Goal: Transaction & Acquisition: Purchase product/service

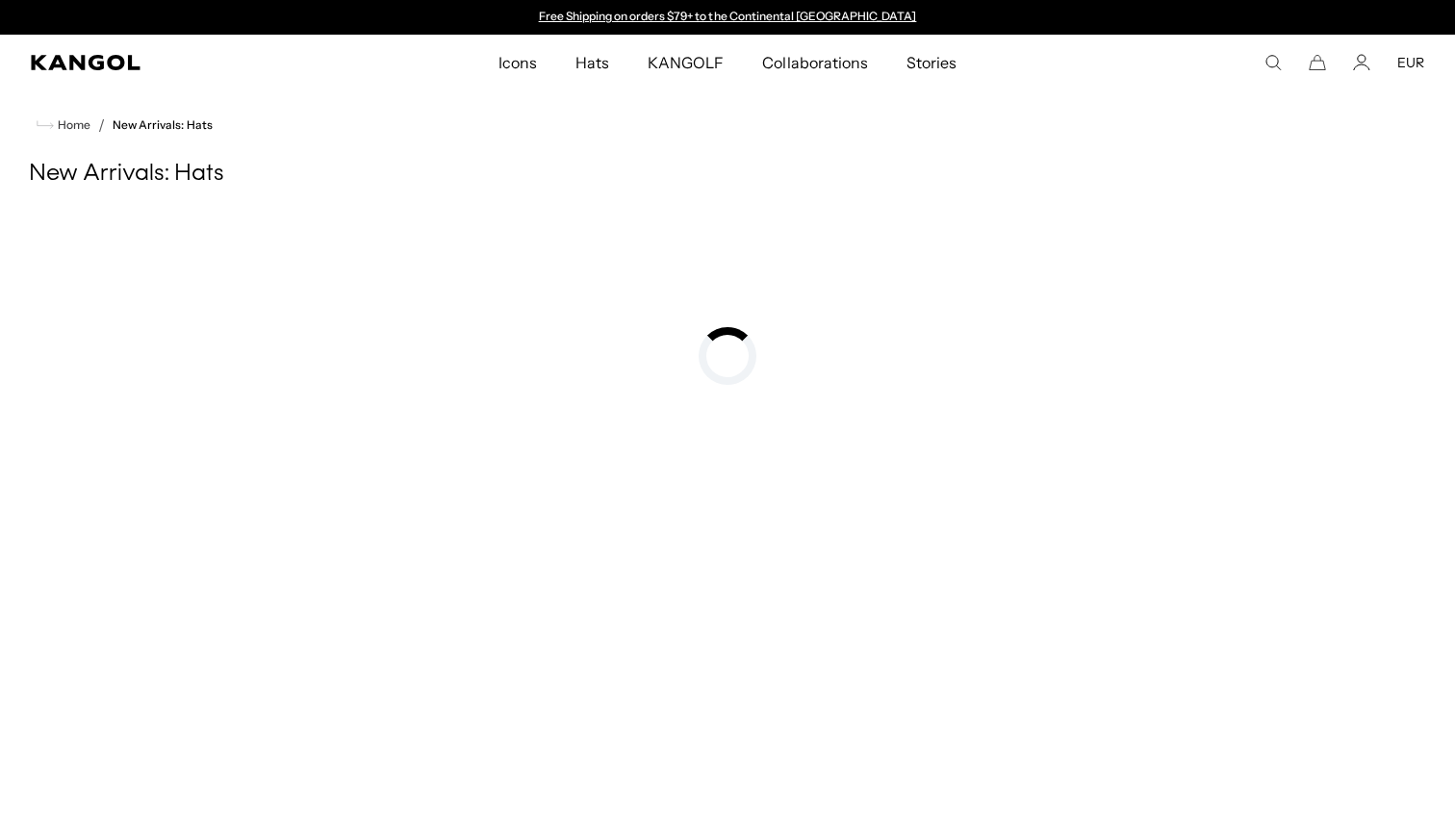
scroll to position [331, 0]
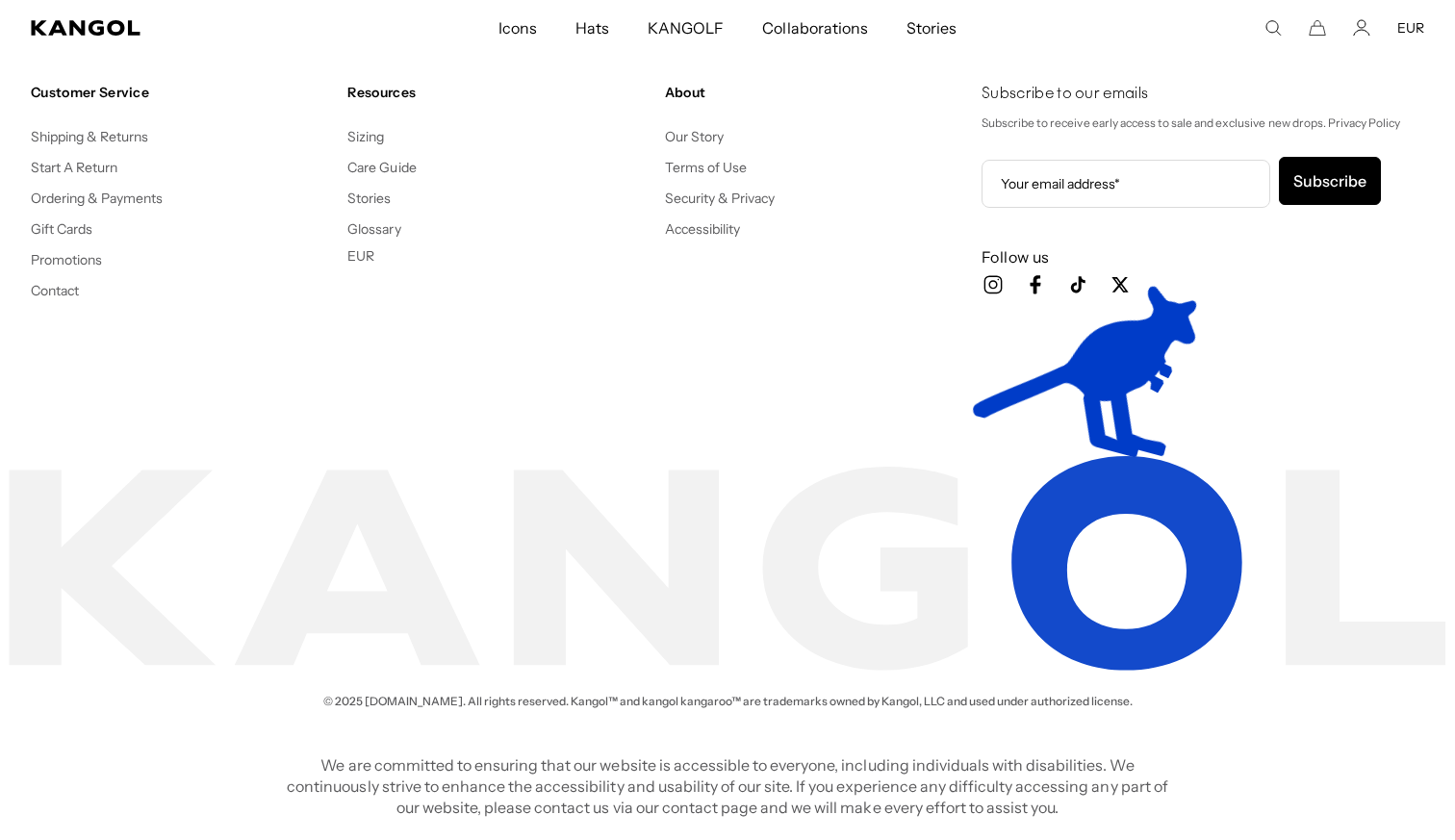
scroll to position [0, 396]
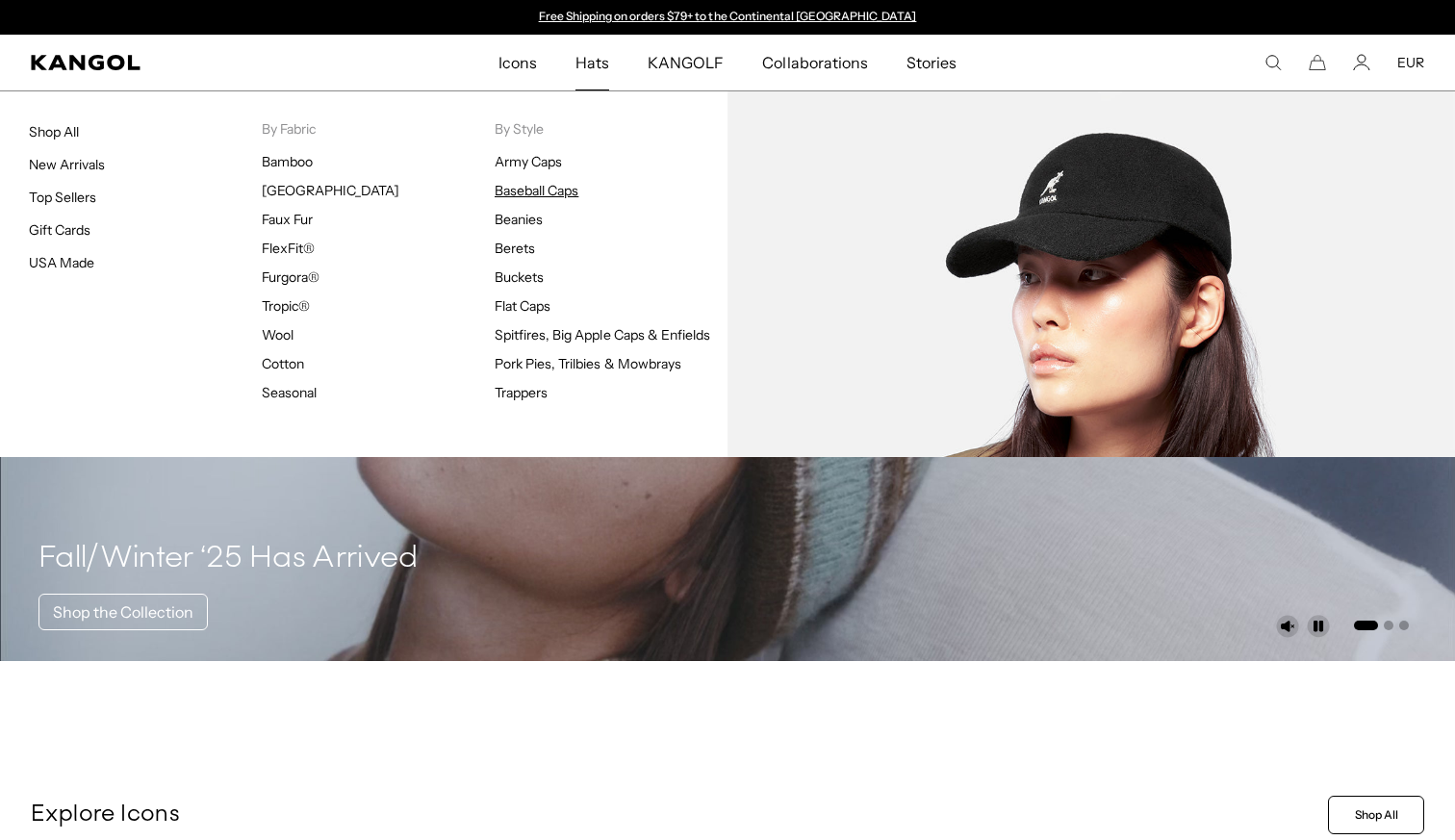
click at [540, 188] on link "Baseball Caps" at bounding box center [537, 190] width 84 height 17
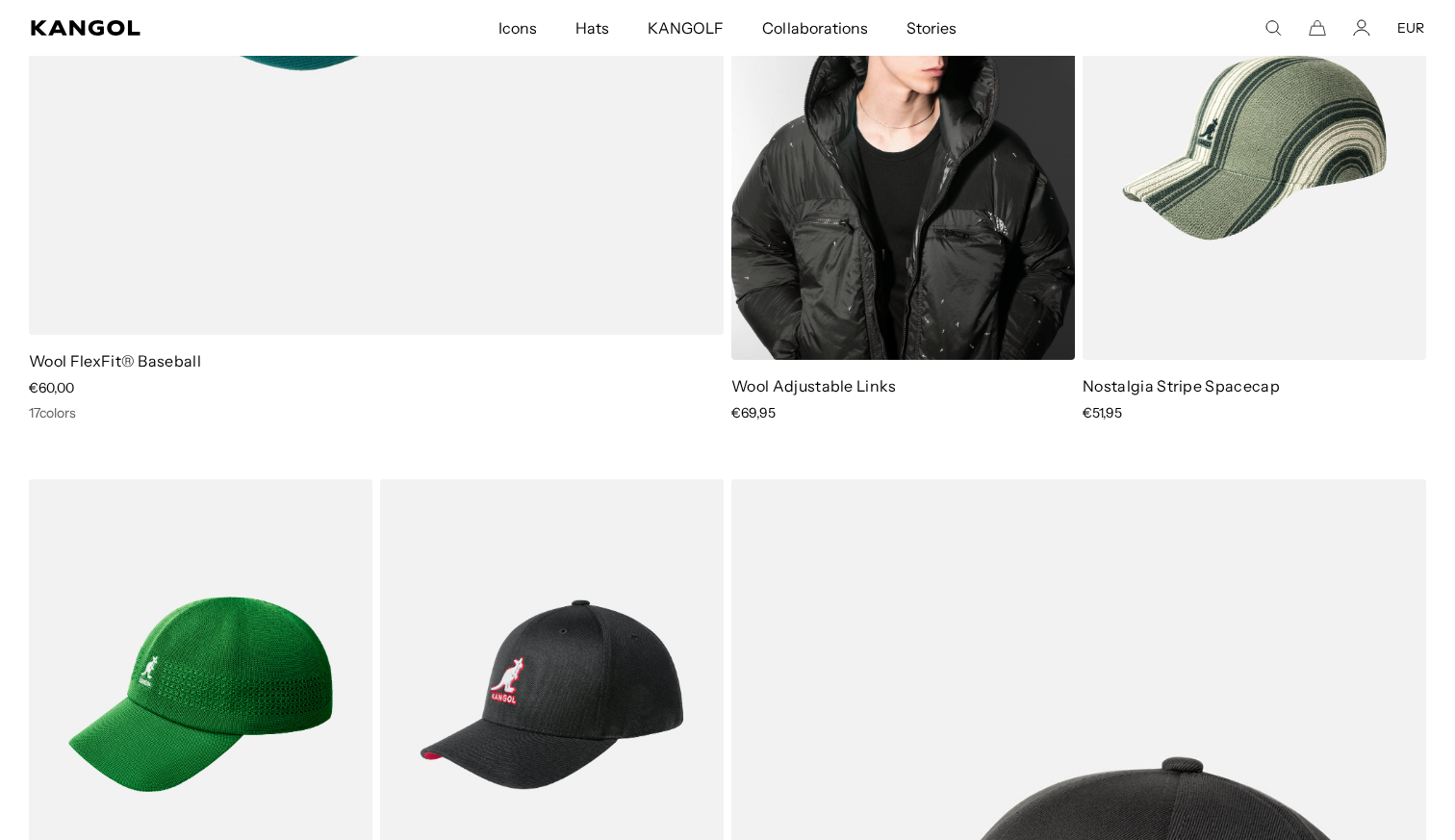
drag, startPoint x: 925, startPoint y: 246, endPoint x: 926, endPoint y: 257, distance: 11.0
click at [926, 246] on img at bounding box center [903, 144] width 343 height 431
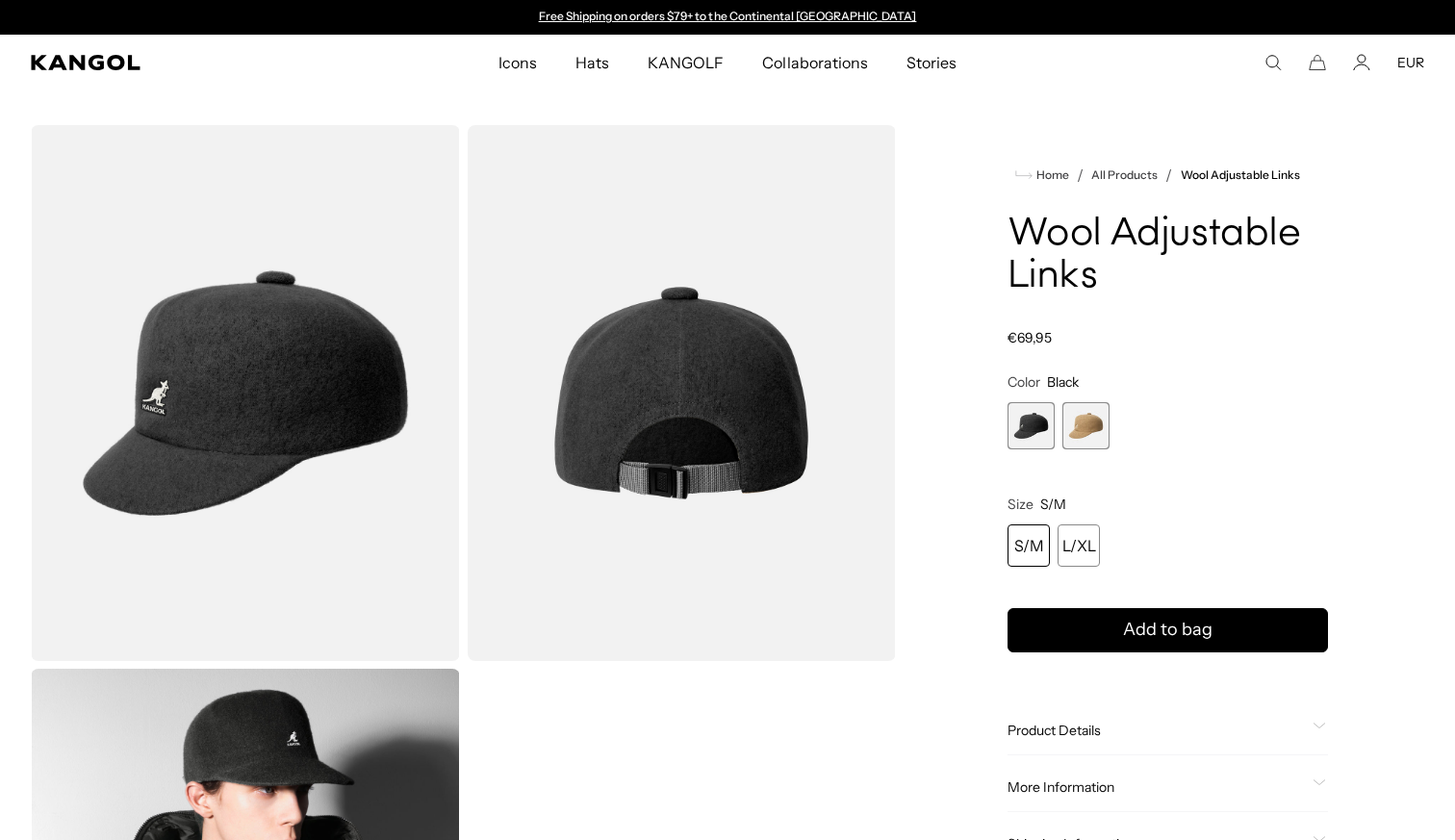
click at [1035, 537] on div "S/M" at bounding box center [1029, 546] width 43 height 43
click at [1035, 554] on div "S/M" at bounding box center [1029, 546] width 43 height 43
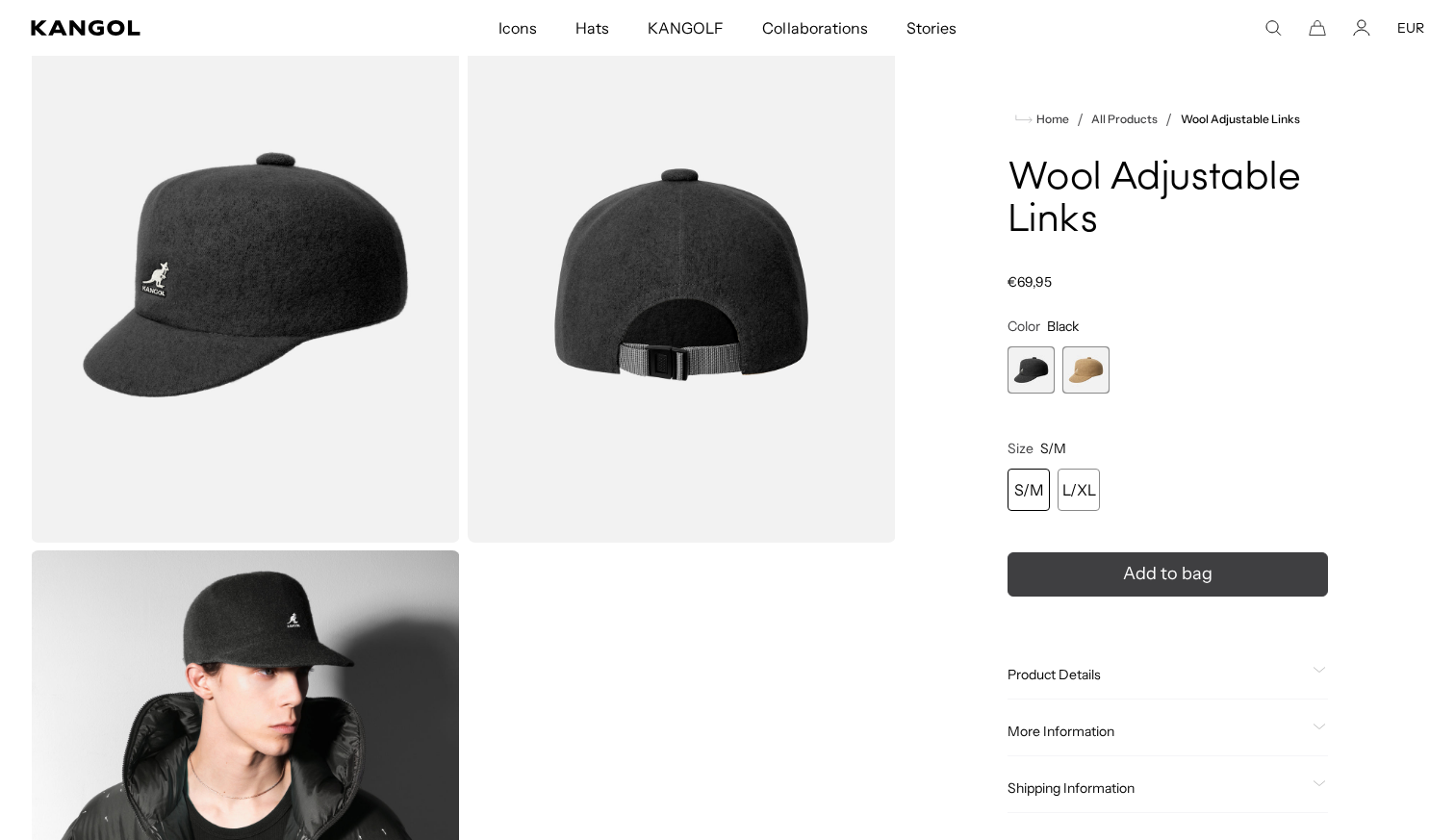
click at [1120, 569] on button "Add to bag" at bounding box center [1168, 575] width 321 height 44
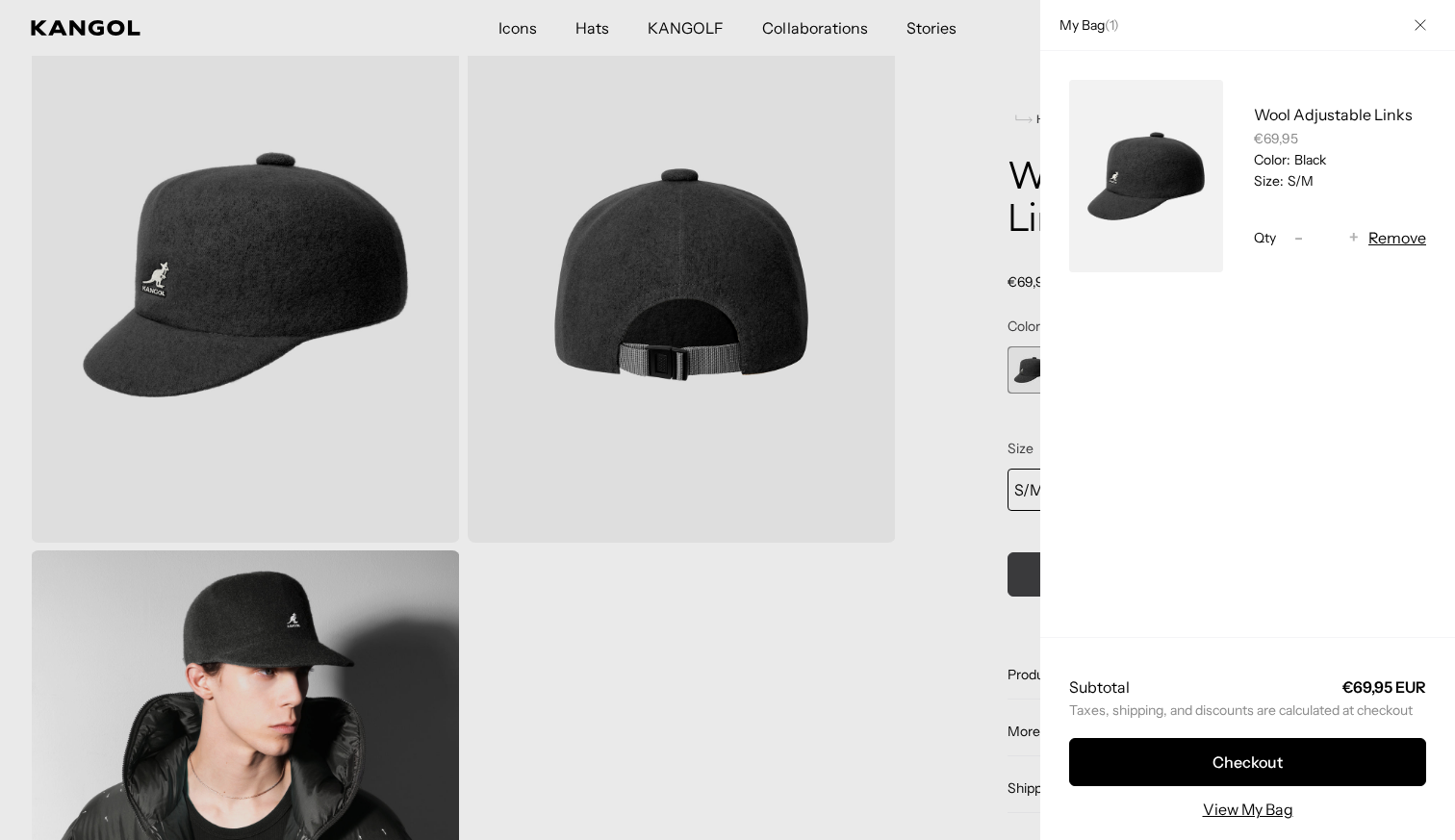
scroll to position [0, 0]
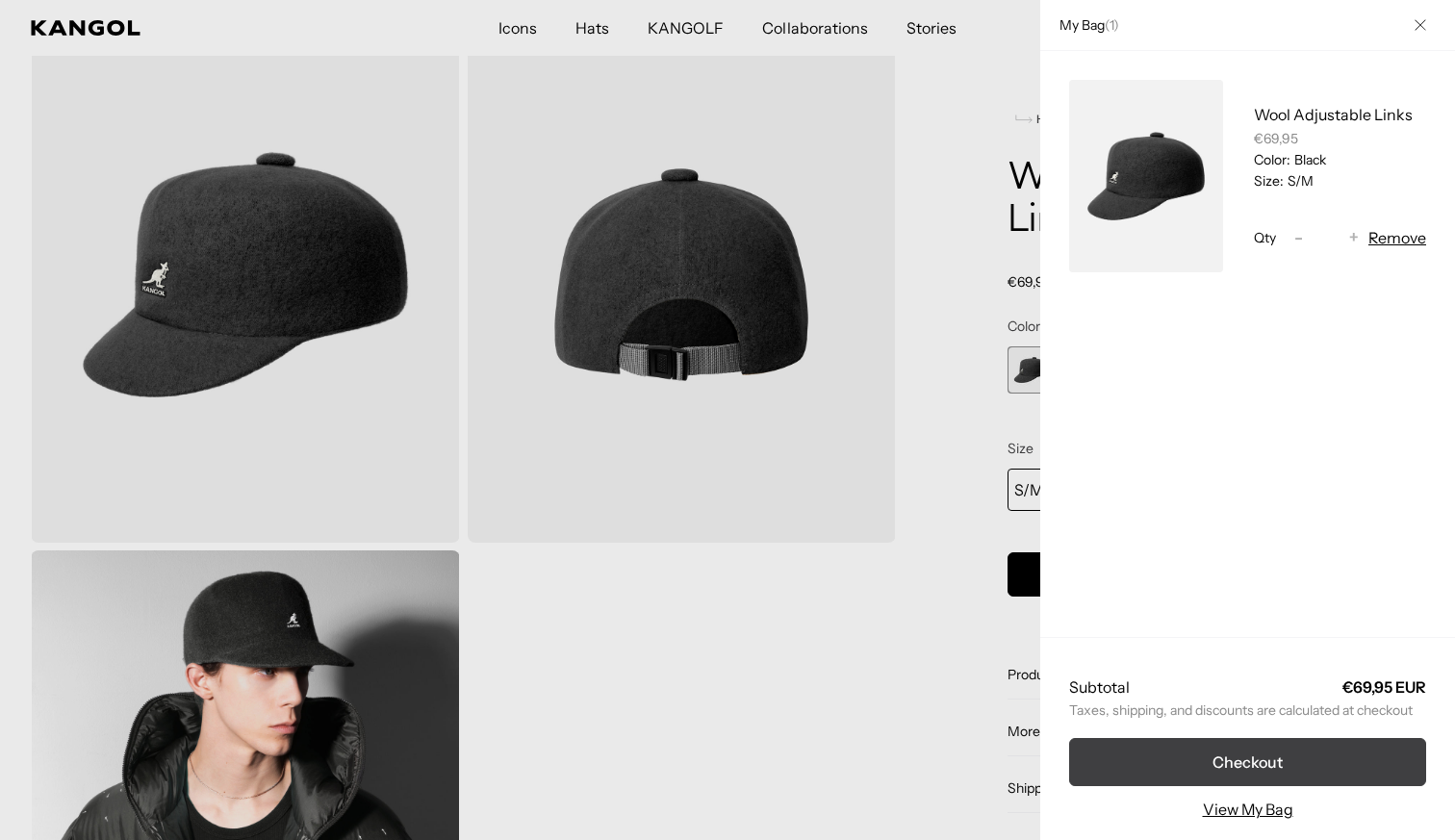
click at [1275, 775] on button "Checkout" at bounding box center [1247, 763] width 357 height 48
